Goal: Task Accomplishment & Management: Use online tool/utility

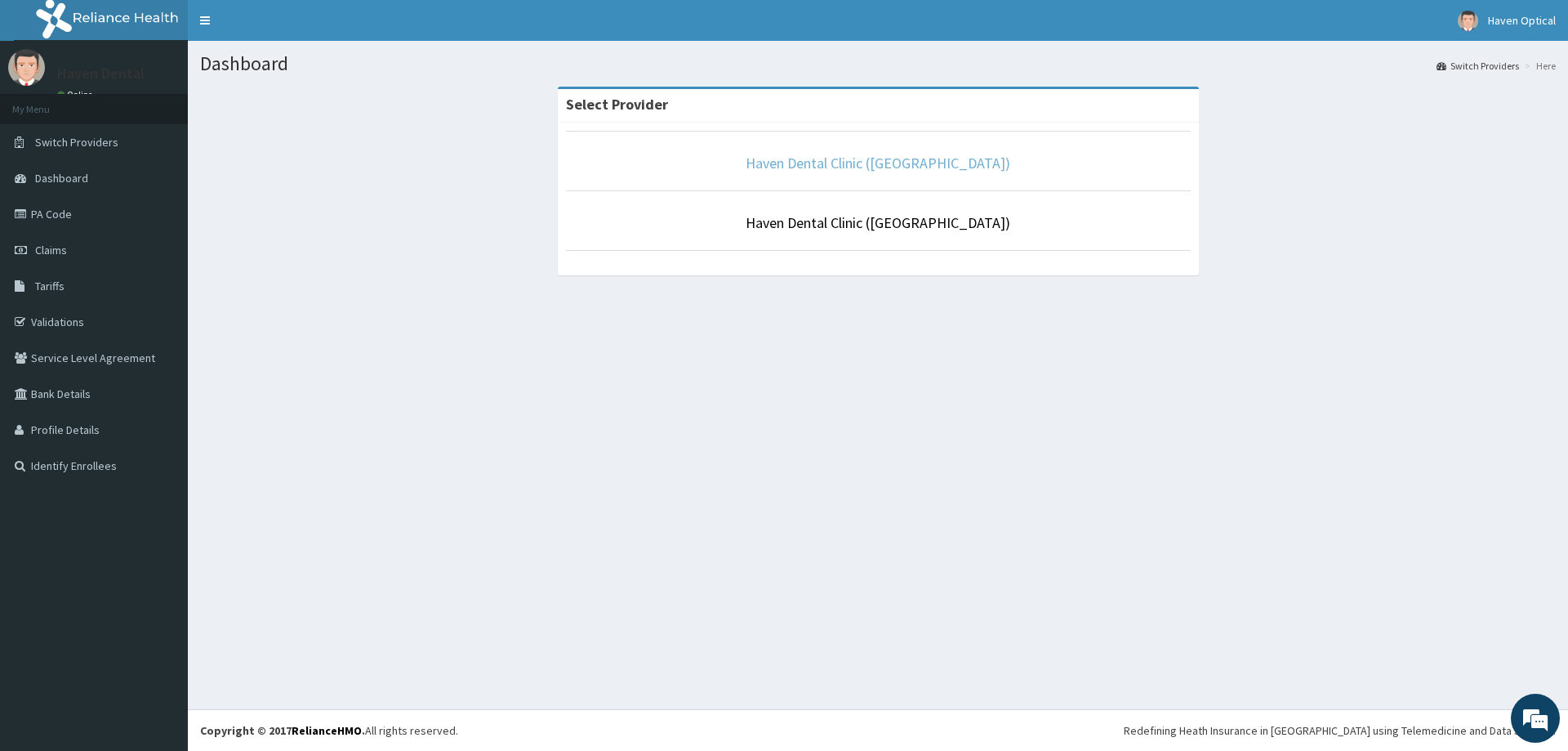
click at [822, 155] on link "Haven Dental Clinic ([GEOGRAPHIC_DATA])" at bounding box center [877, 162] width 265 height 19
click at [841, 160] on link "Haven Dental Clinic ([GEOGRAPHIC_DATA])" at bounding box center [877, 162] width 265 height 19
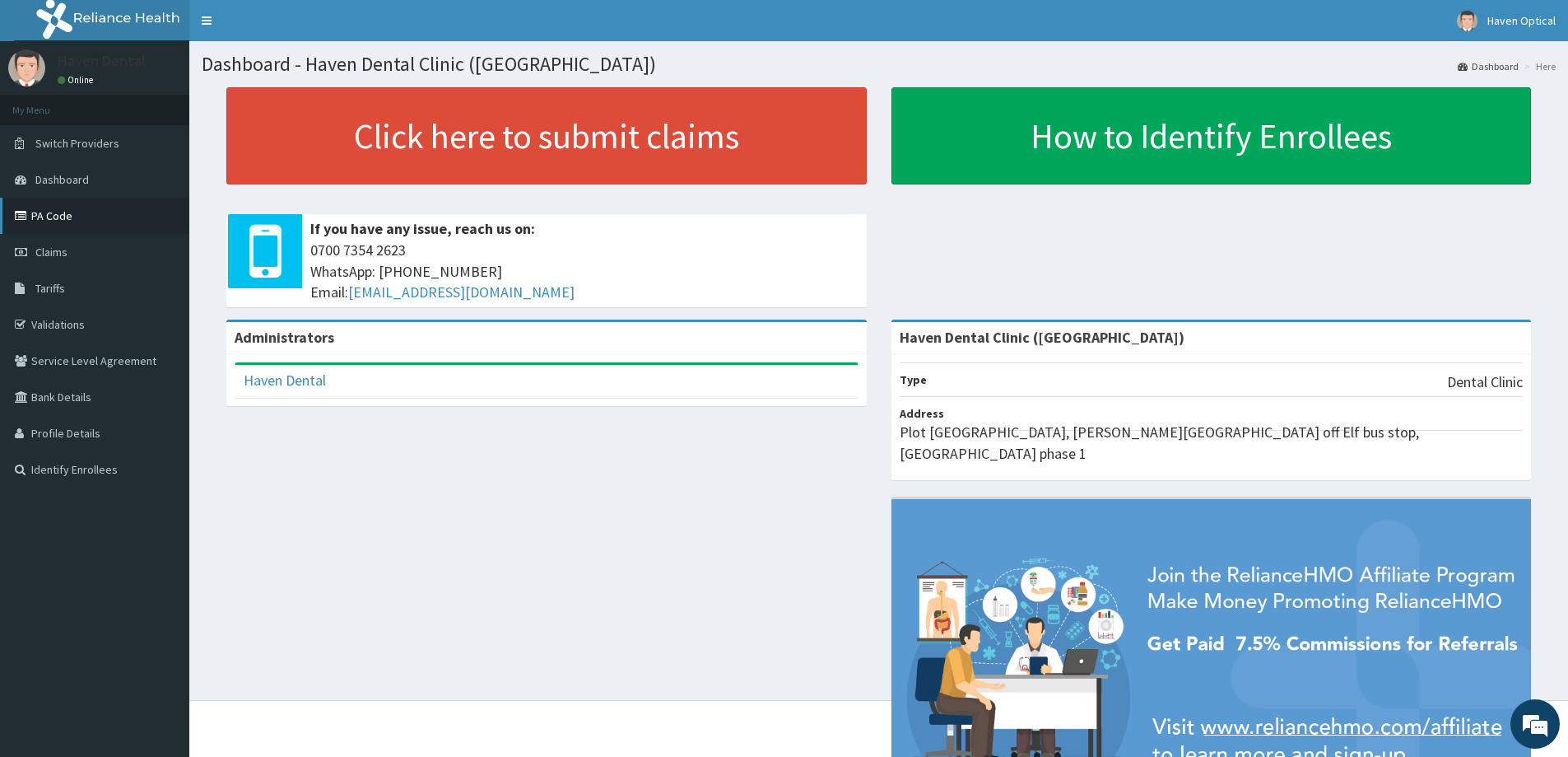
click at [47, 217] on link "PA Code" at bounding box center [94, 216] width 190 height 36
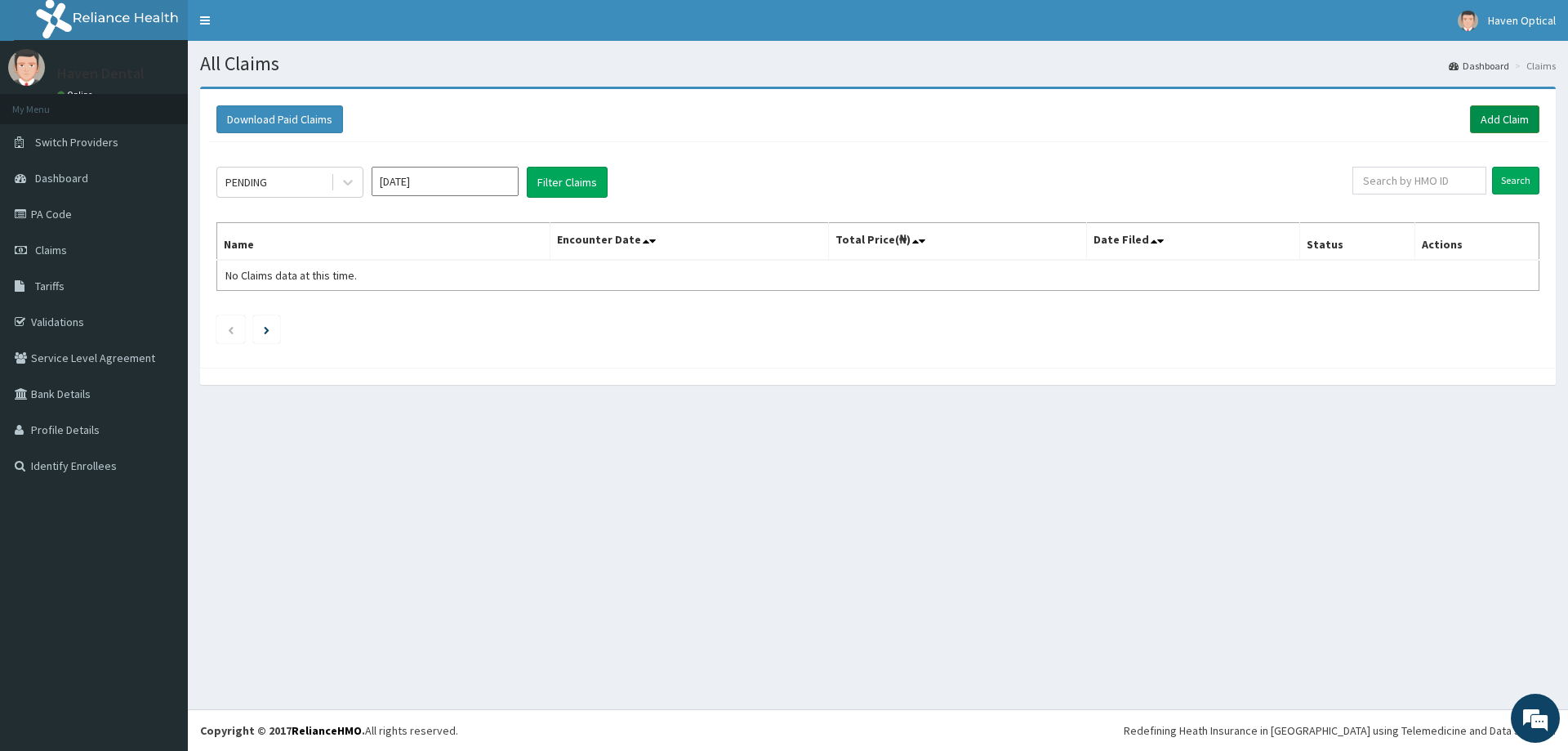
click at [1488, 117] on link "Add Claim" at bounding box center [1505, 119] width 70 height 28
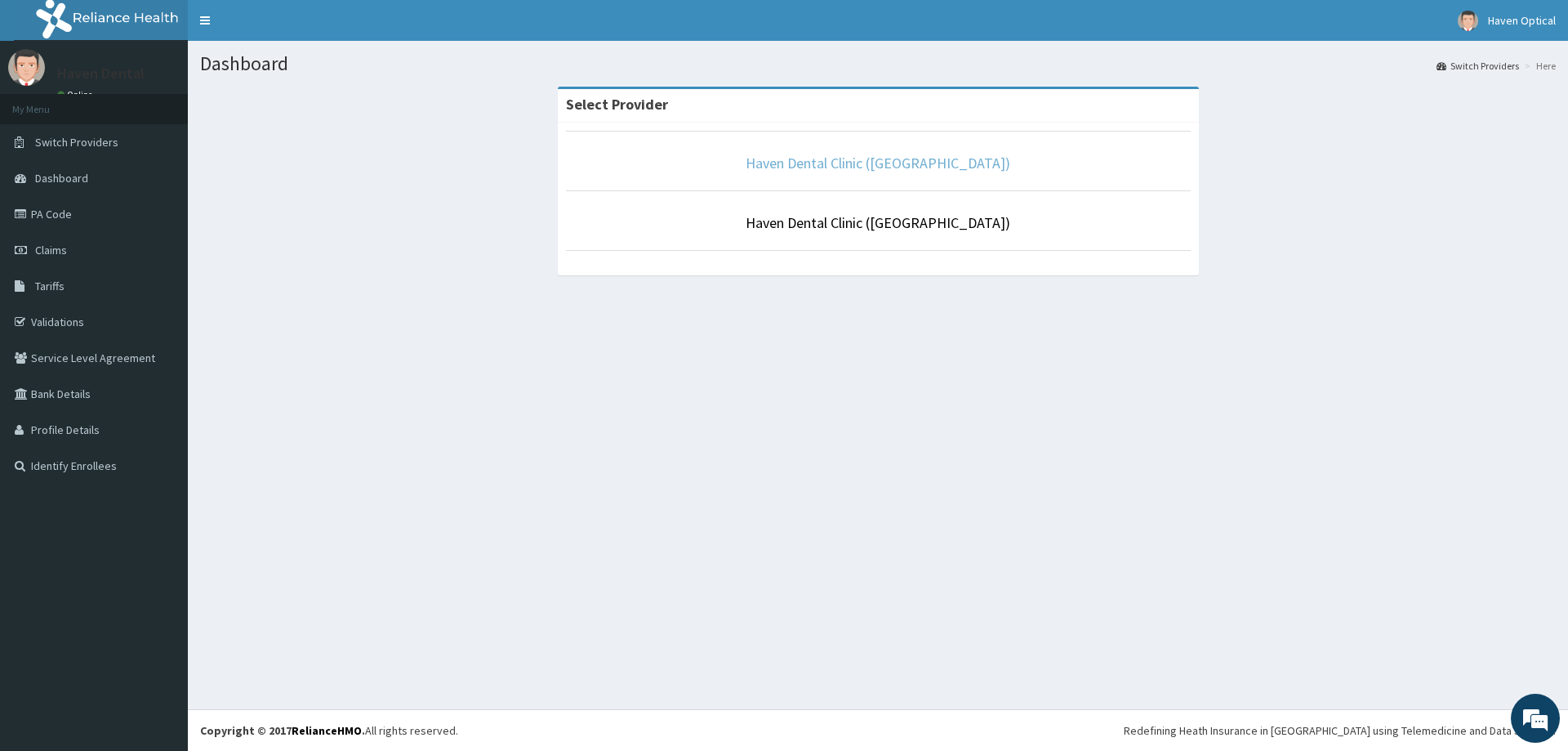
click at [909, 162] on link "Haven Dental Clinic ([GEOGRAPHIC_DATA])" at bounding box center [877, 162] width 265 height 19
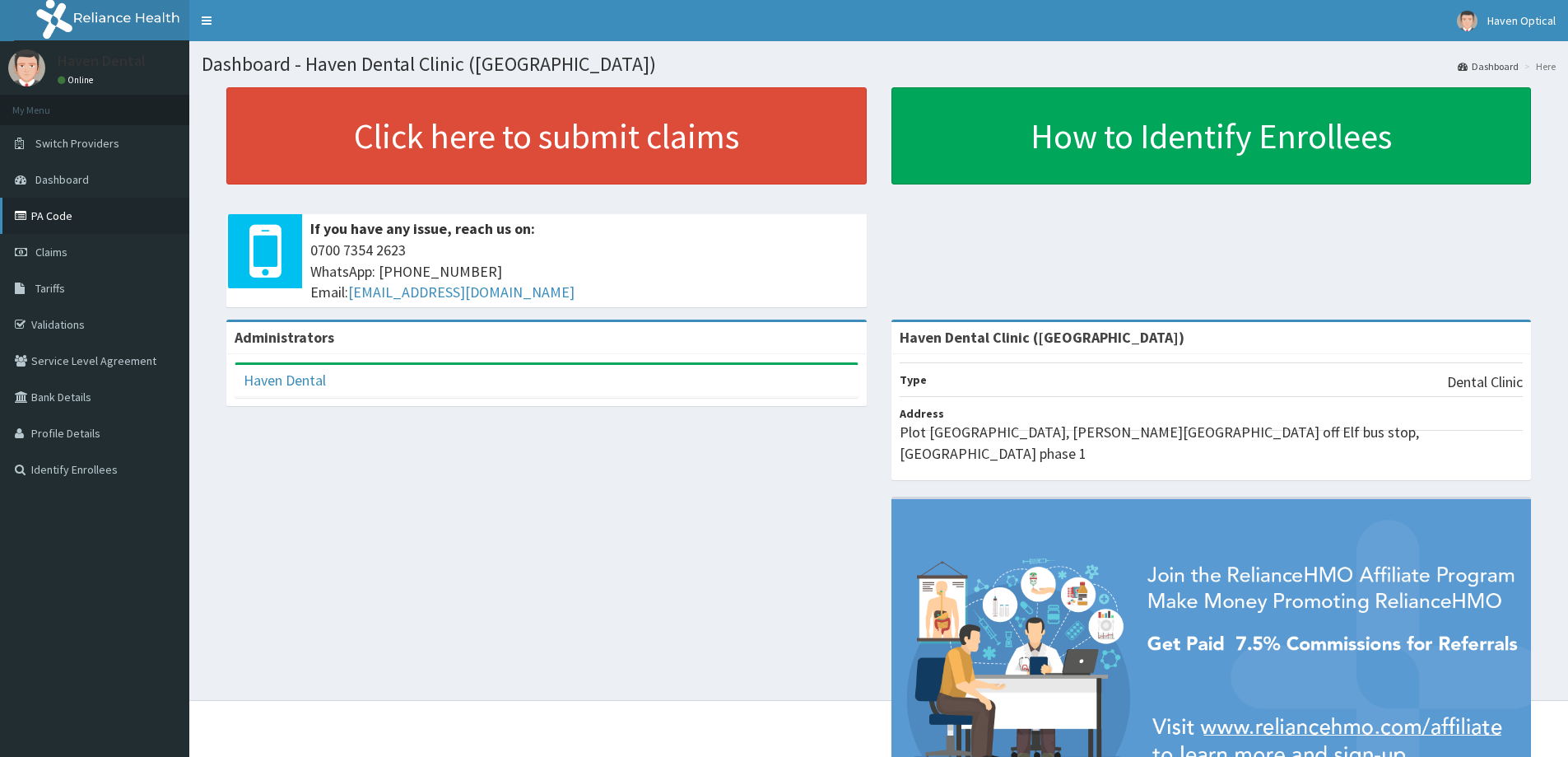
click at [93, 204] on link "PA Code" at bounding box center [94, 216] width 190 height 36
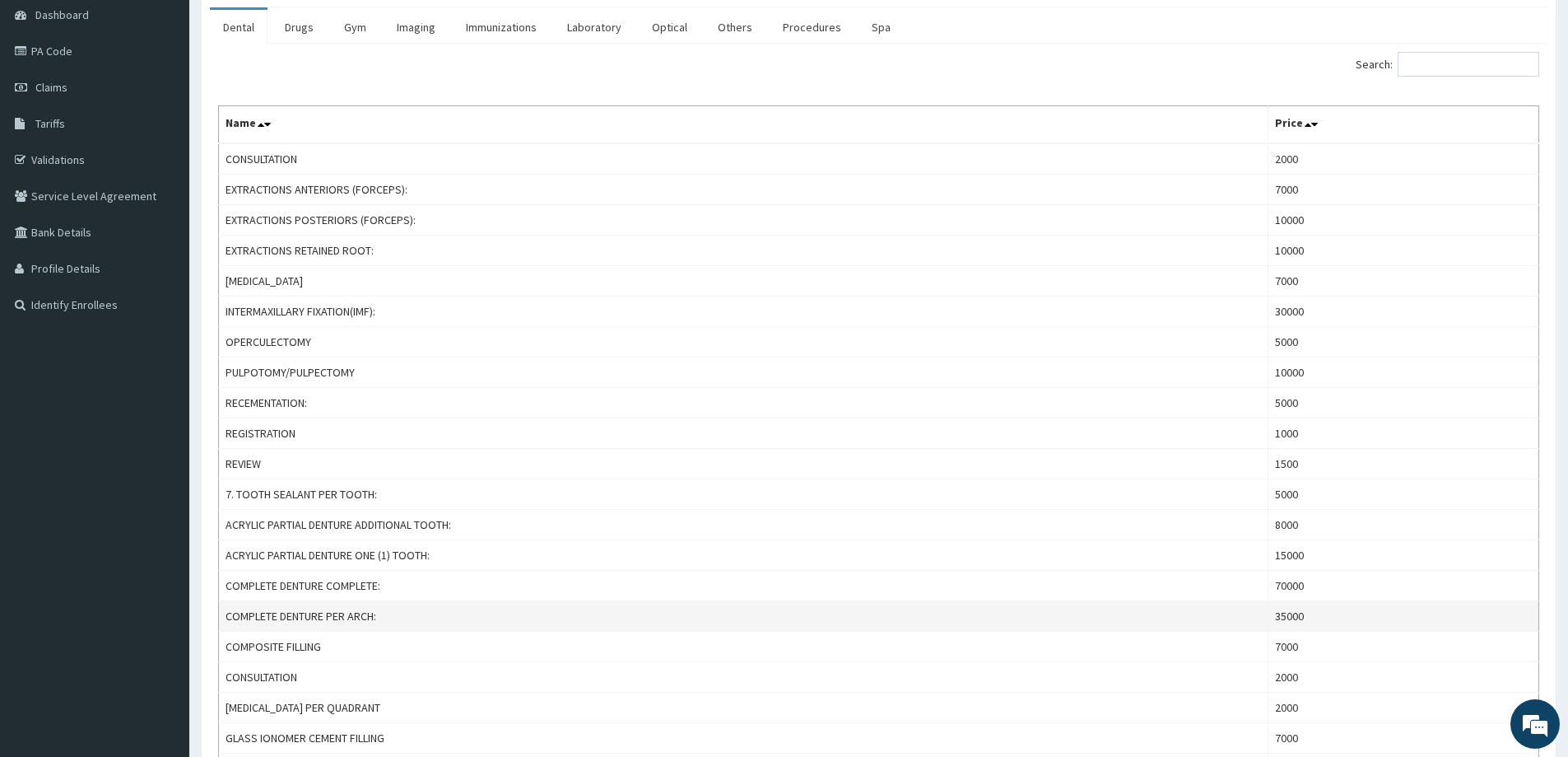
scroll to position [247, 0]
